Goal: Task Accomplishment & Management: Use online tool/utility

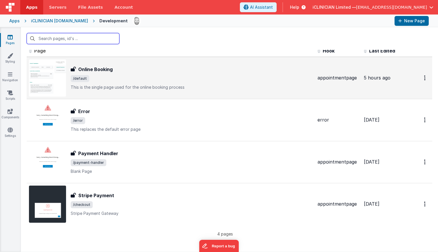
scroll to position [6, 0]
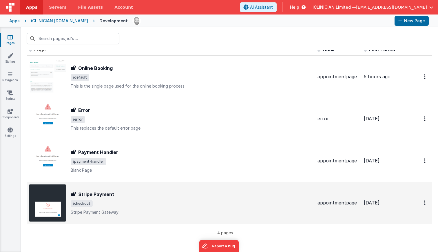
click at [137, 205] on span "/checkout" at bounding box center [192, 203] width 242 height 7
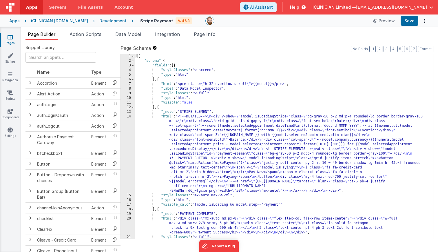
click at [202, 93] on div "[{ "schema" : { "fields" : [{ "styleClasses" : "w-screen" , "type" : "html" } ,…" at bounding box center [282, 151] width 294 height 194
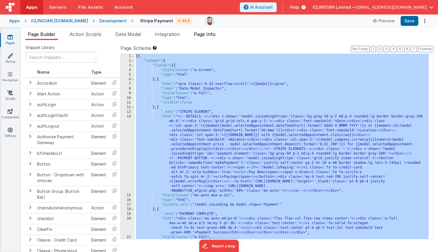
click at [205, 34] on span "Page Info" at bounding box center [205, 34] width 22 height 6
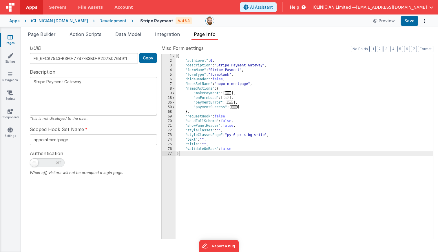
click at [231, 103] on span "..." at bounding box center [230, 101] width 6 height 3
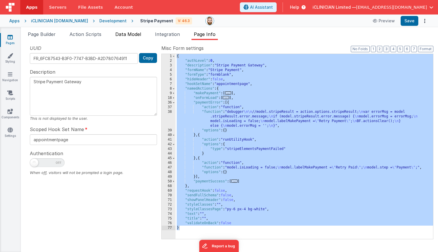
click at [131, 34] on span "Data Model" at bounding box center [128, 34] width 26 height 6
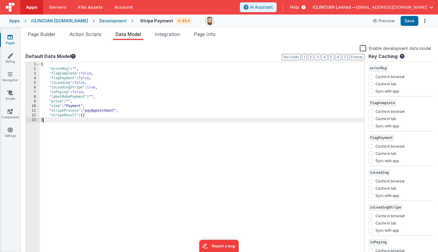
click at [115, 89] on div "{ "errorMsg" : "" , "flagComplete" : false , "flagPayment" : false , "isLoading…" at bounding box center [202, 164] width 324 height 204
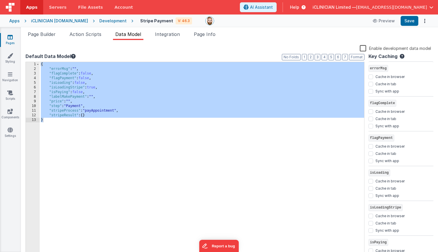
click at [362, 48] on label "Enable development data model" at bounding box center [395, 48] width 71 height 7
click at [0, 0] on input "Enable development data model" at bounding box center [0, 0] width 0 height 0
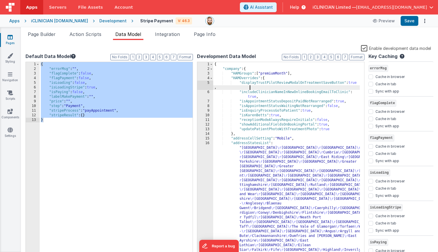
click at [309, 87] on div "{ "company" : { "HAMGroups" : [ "premiumMonth" ] , "HAMOverrides" : { "displayT…" at bounding box center [286, 228] width 146 height 333
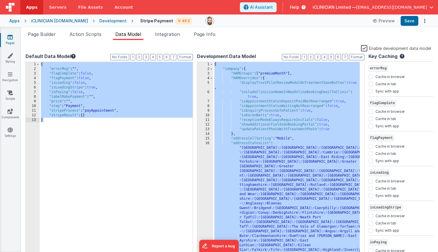
click at [366, 48] on label "Enable development data model" at bounding box center [396, 48] width 70 height 7
click at [0, 0] on input "Enable development data model" at bounding box center [0, 0] width 0 height 0
